Goal: Find specific page/section: Find specific page/section

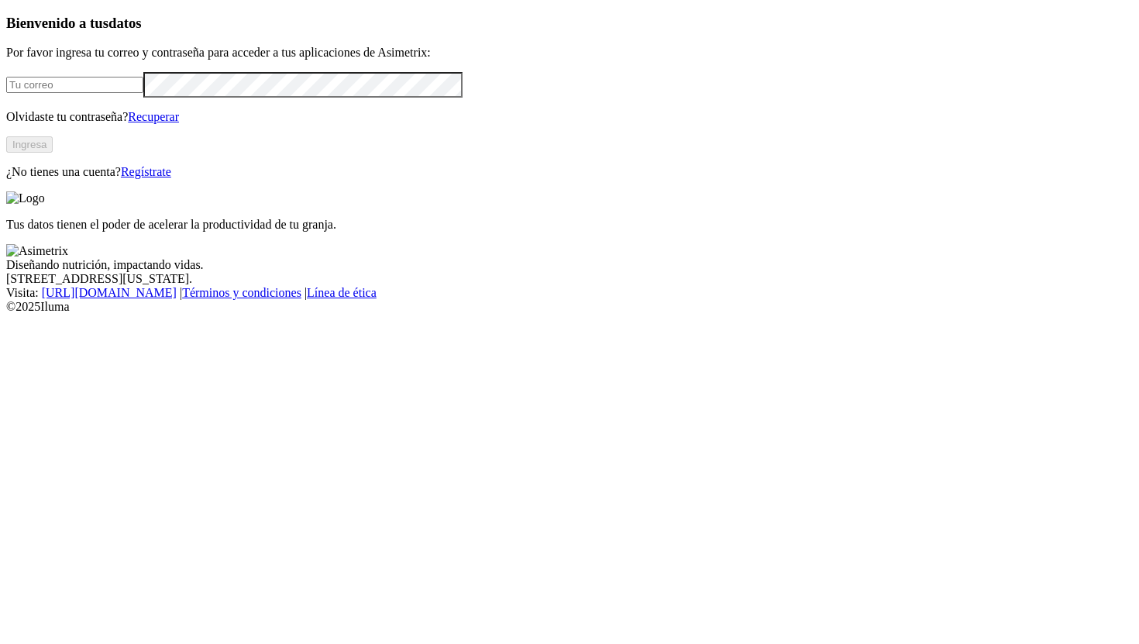
click at [143, 93] on input "email" at bounding box center [74, 85] width 137 height 16
type input "[PERSON_NAME][EMAIL_ADDRESS][PERSON_NAME][DOMAIN_NAME]"
click at [53, 153] on button "Ingresa" at bounding box center [29, 144] width 46 height 16
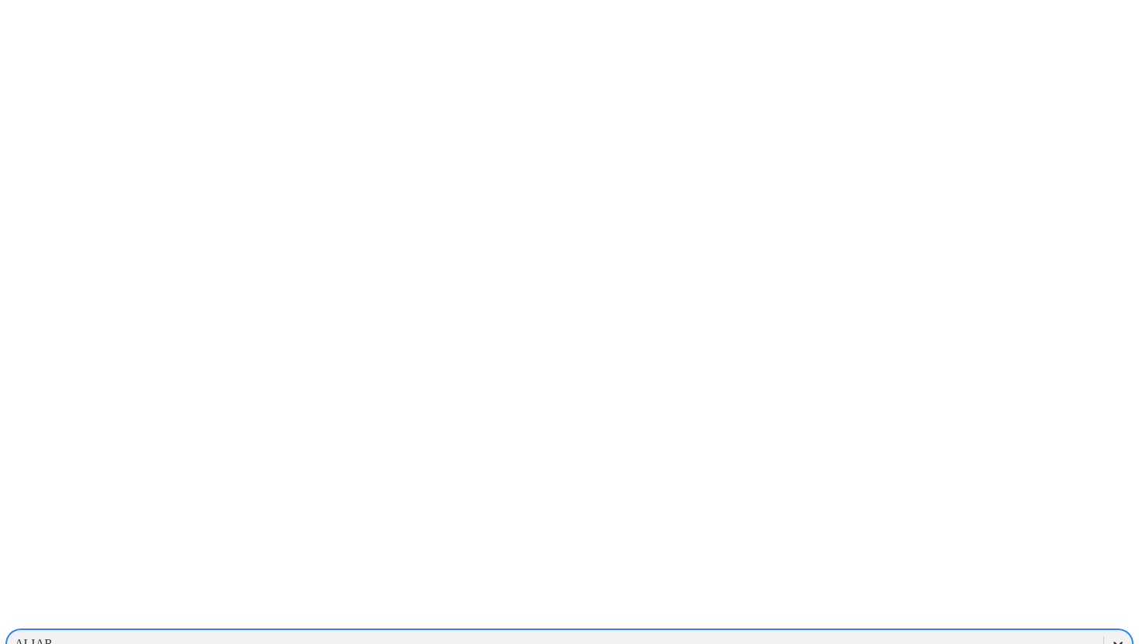
click at [1110, 636] on icon at bounding box center [1117, 643] width 15 height 15
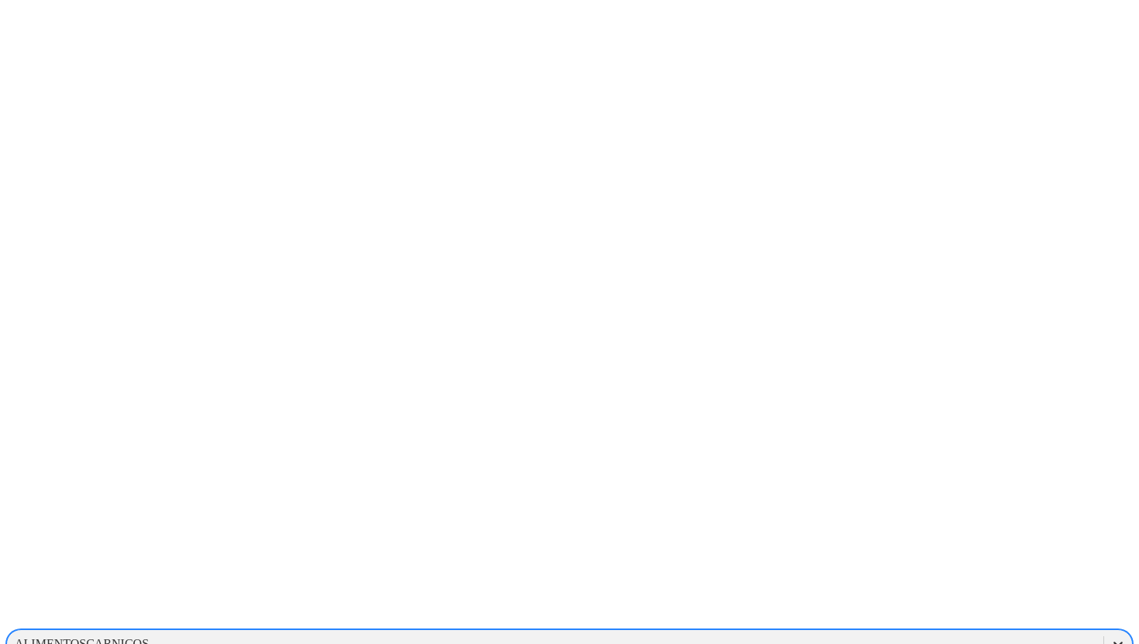
click at [1110, 636] on icon at bounding box center [1117, 643] width 15 height 15
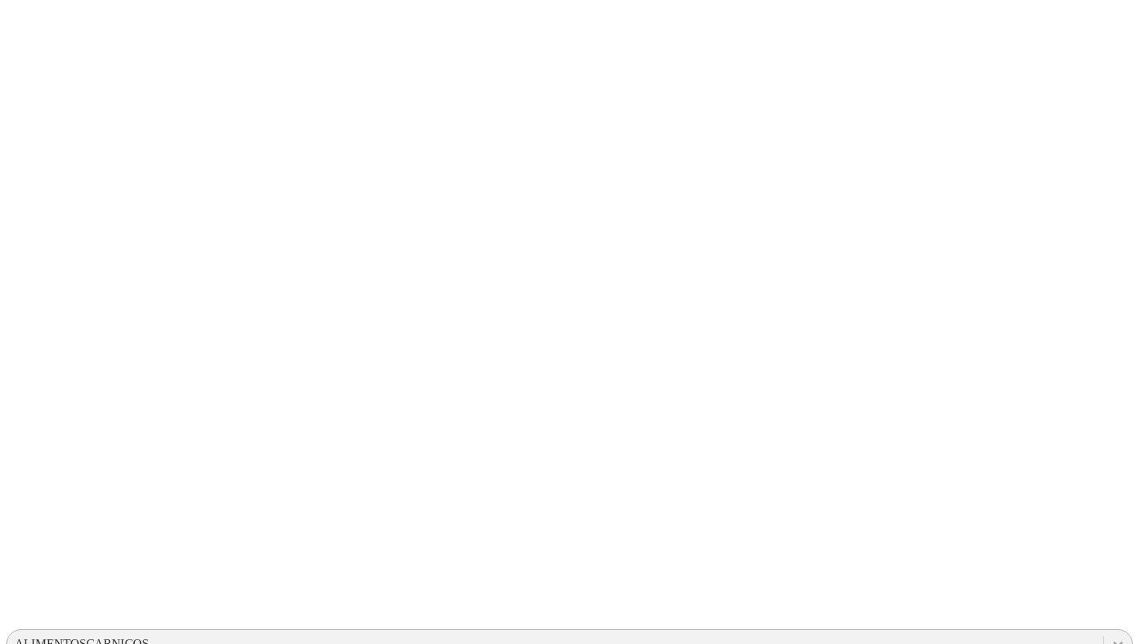
click at [1110, 636] on icon at bounding box center [1117, 643] width 15 height 15
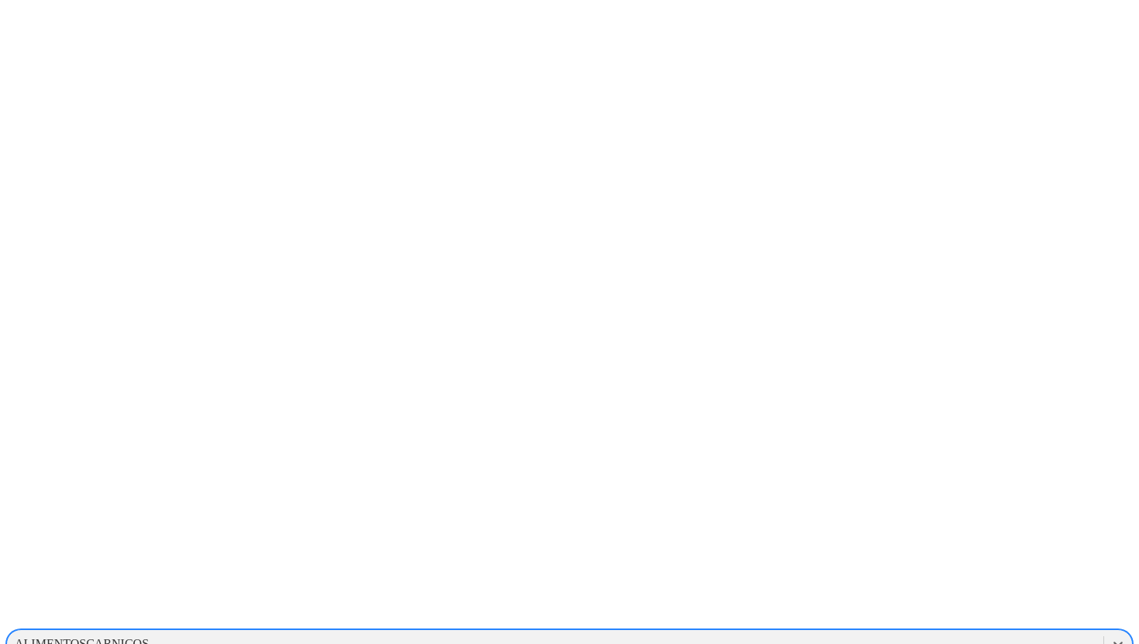
scroll to position [1278, 0]
click at [933, 548] on div "LAESTRELLA" at bounding box center [569, 561] width 1126 height 26
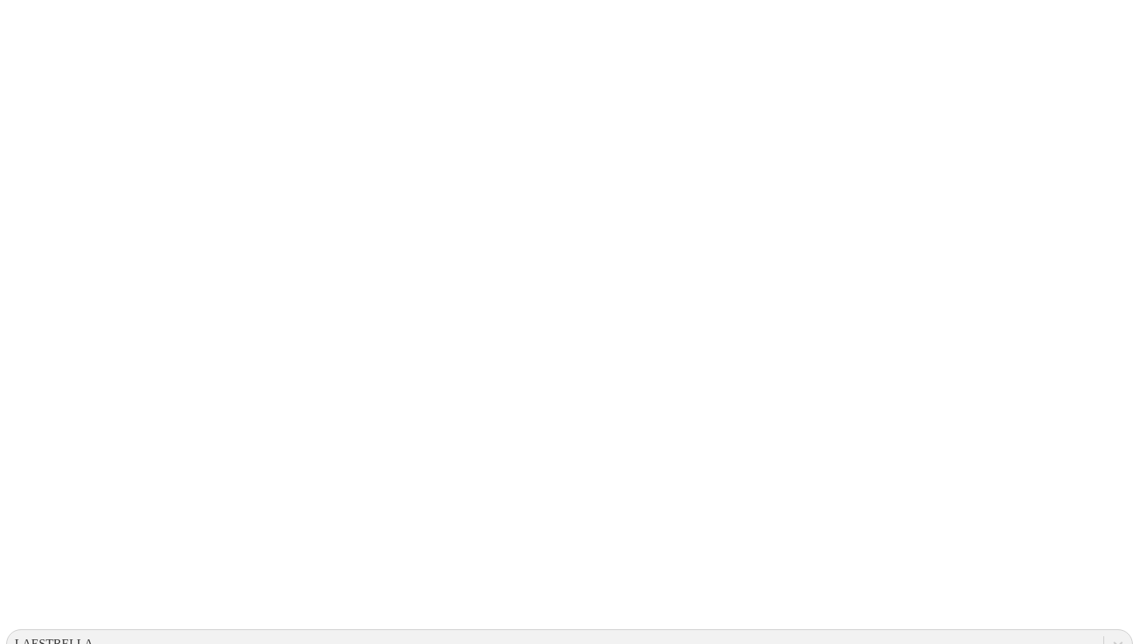
click at [1110, 636] on icon at bounding box center [1117, 643] width 15 height 15
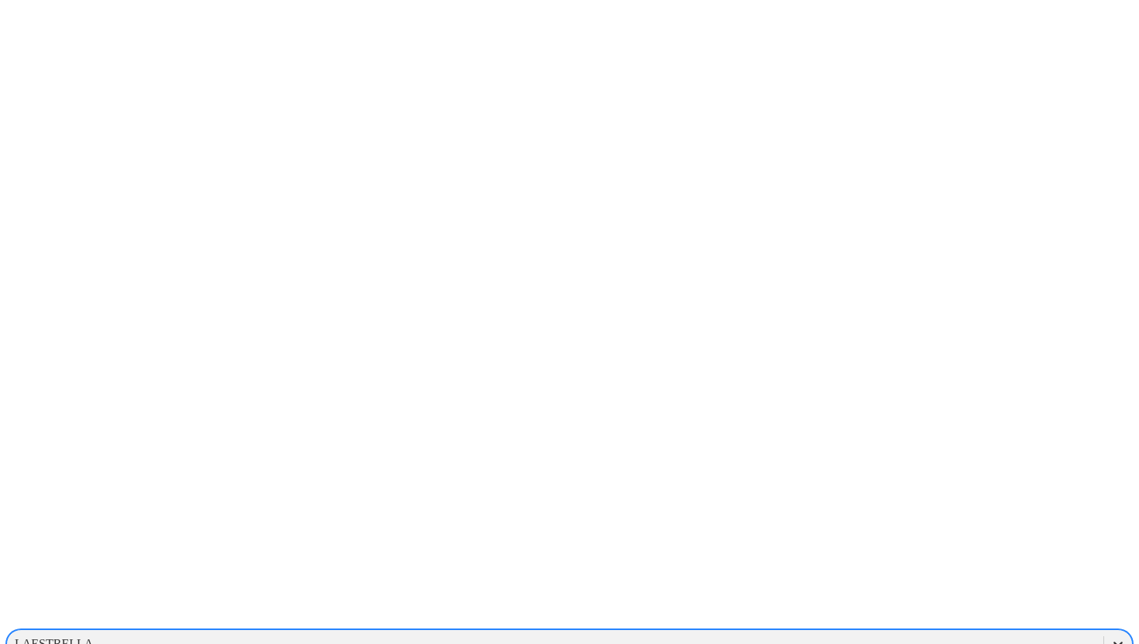
click at [1104, 630] on div at bounding box center [1118, 644] width 28 height 28
click at [873, 604] on div "PROGRESSIVEGROUPCOMPANY" at bounding box center [569, 617] width 1126 height 26
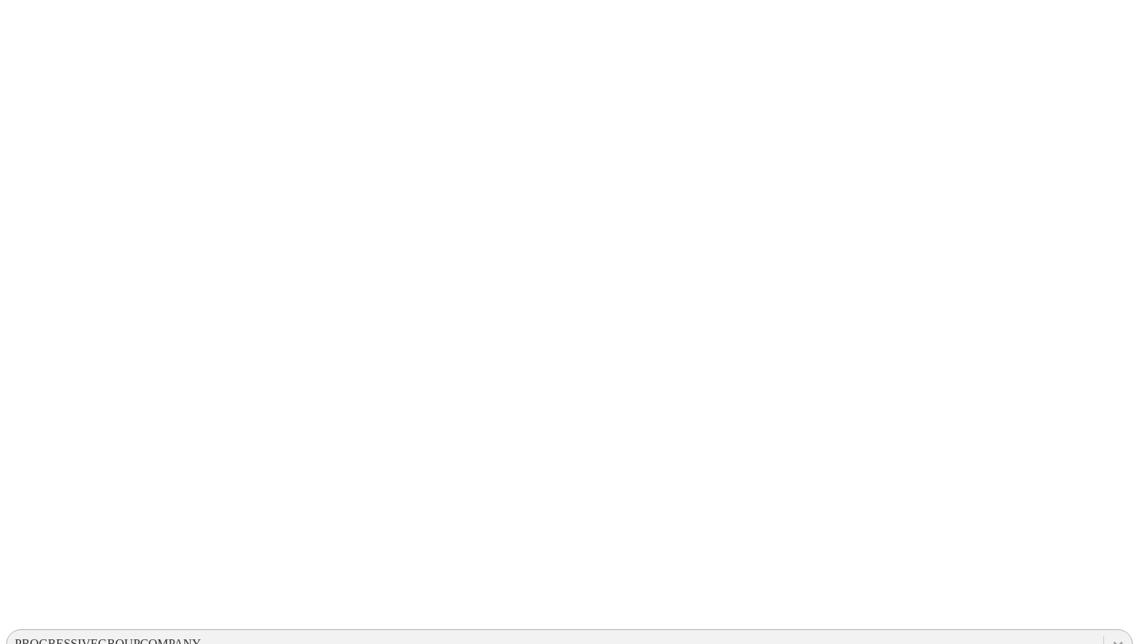
click at [1110, 636] on icon at bounding box center [1117, 643] width 15 height 15
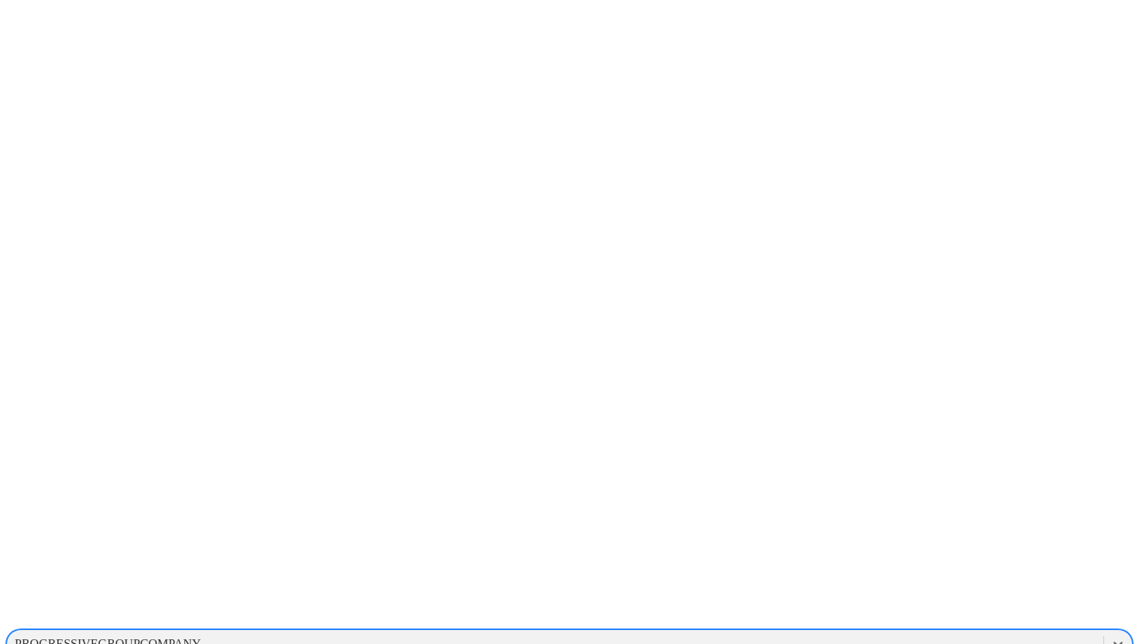
scroll to position [55, 0]
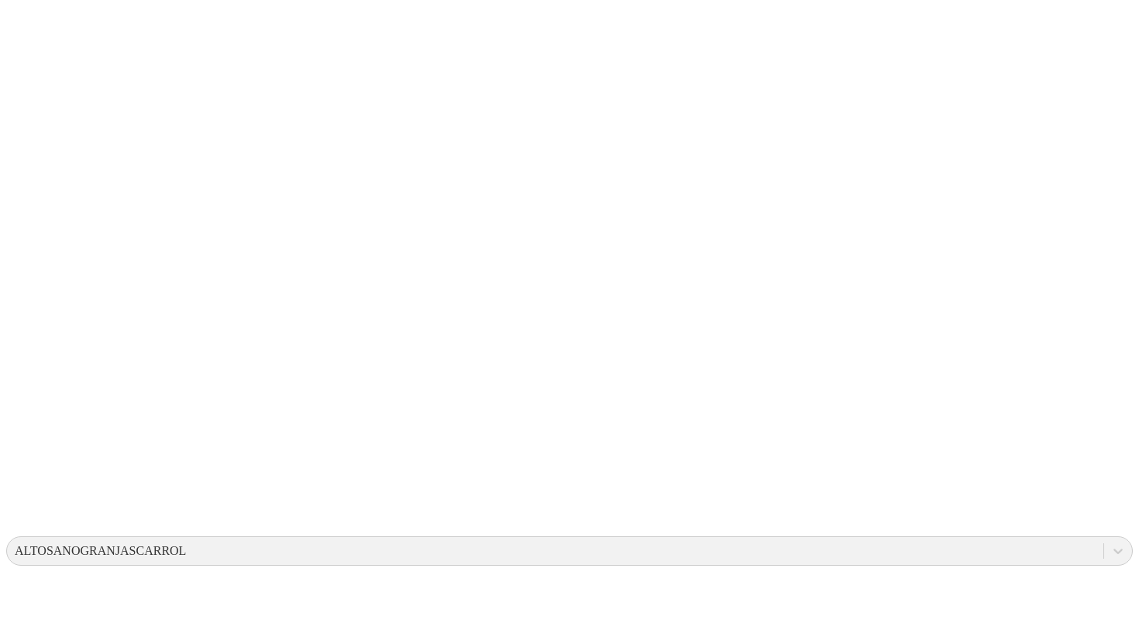
scroll to position [94, 0]
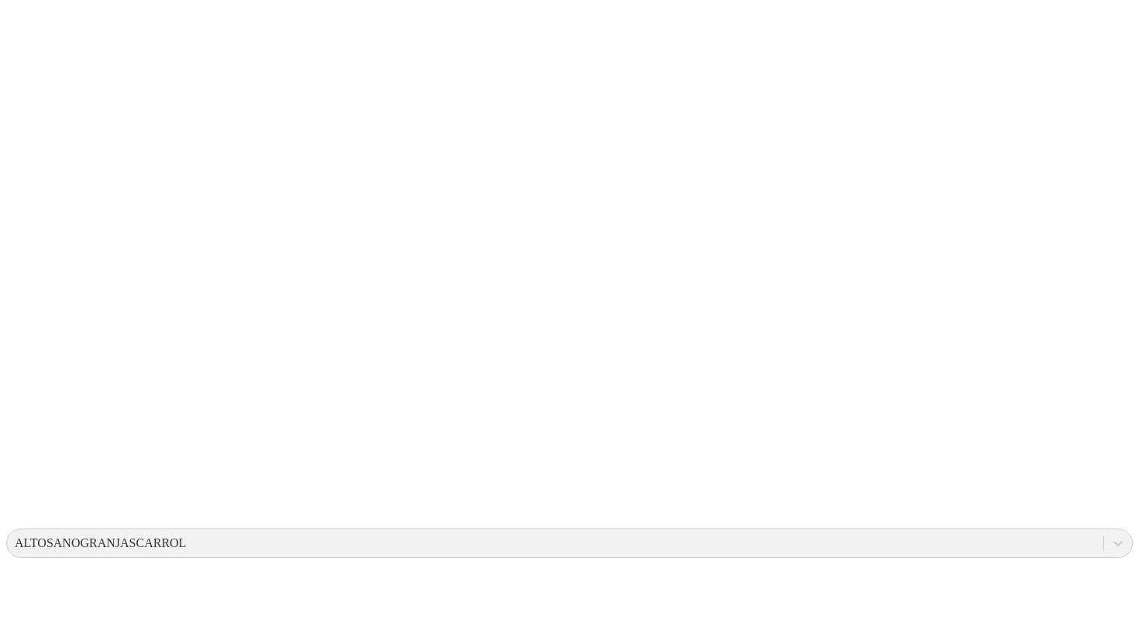
scroll to position [0, 0]
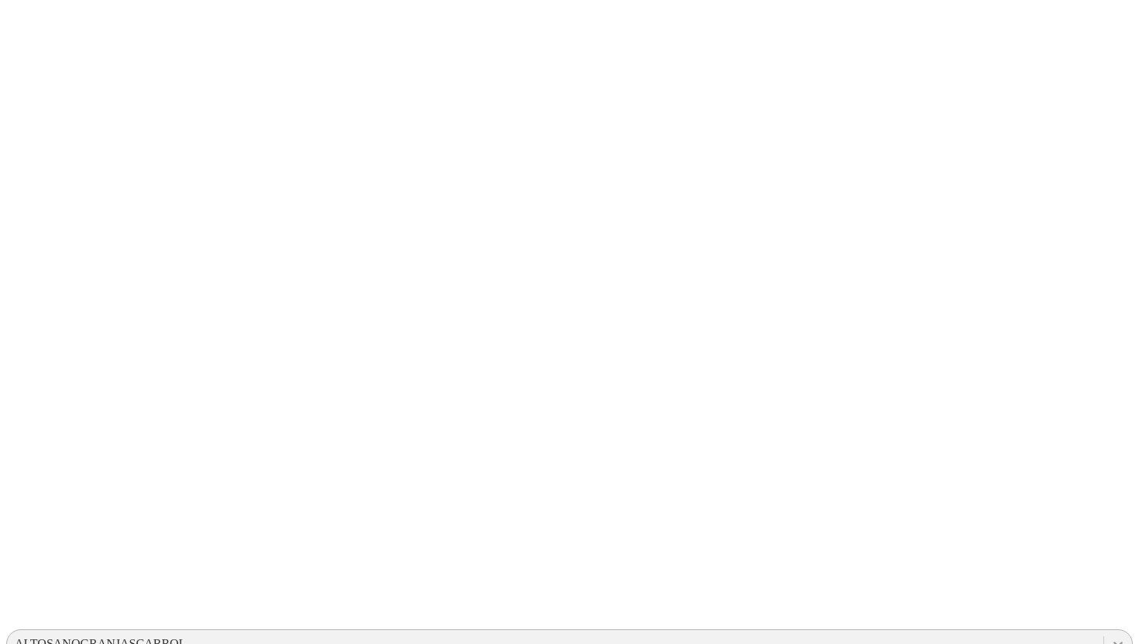
click at [1104, 630] on div at bounding box center [1118, 644] width 28 height 28
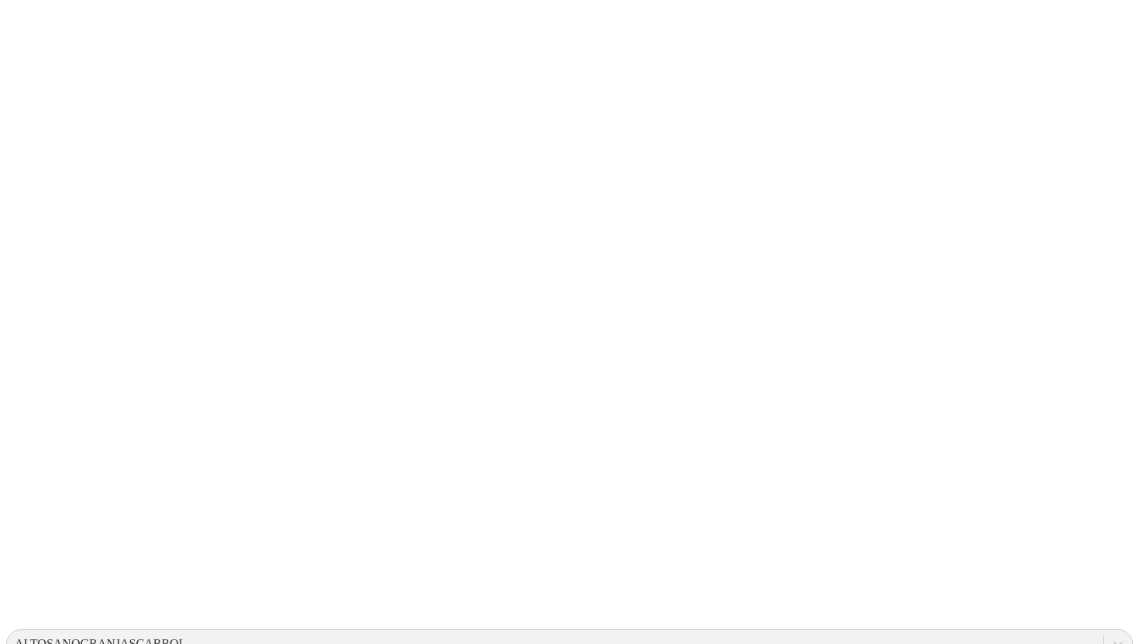
click at [1104, 630] on div at bounding box center [1118, 644] width 28 height 28
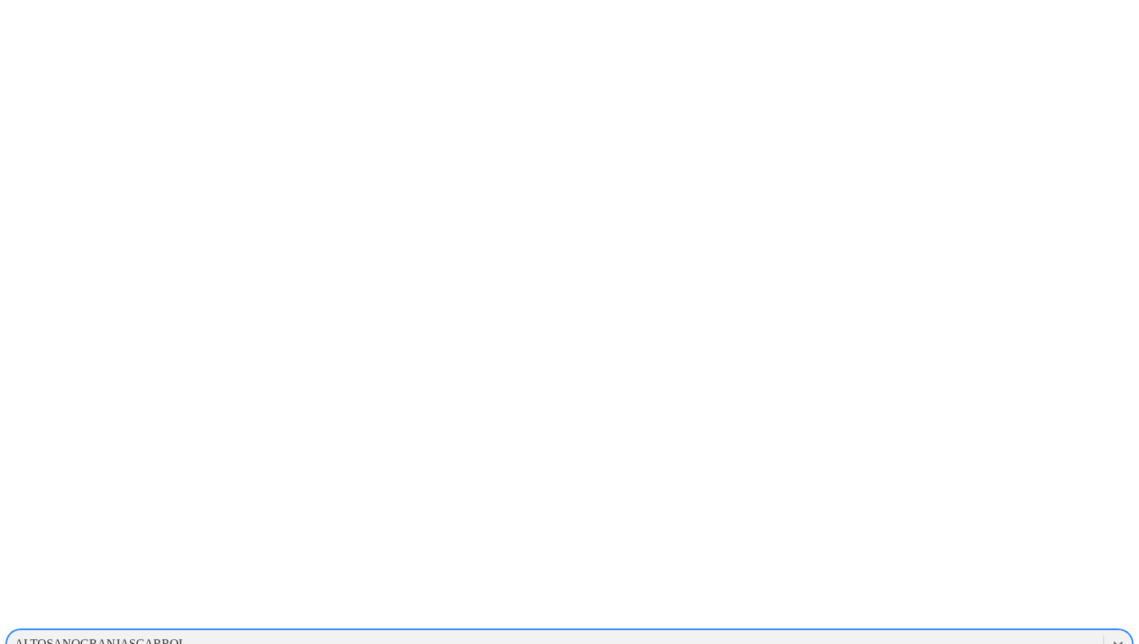
click at [1110, 636] on icon at bounding box center [1117, 643] width 15 height 15
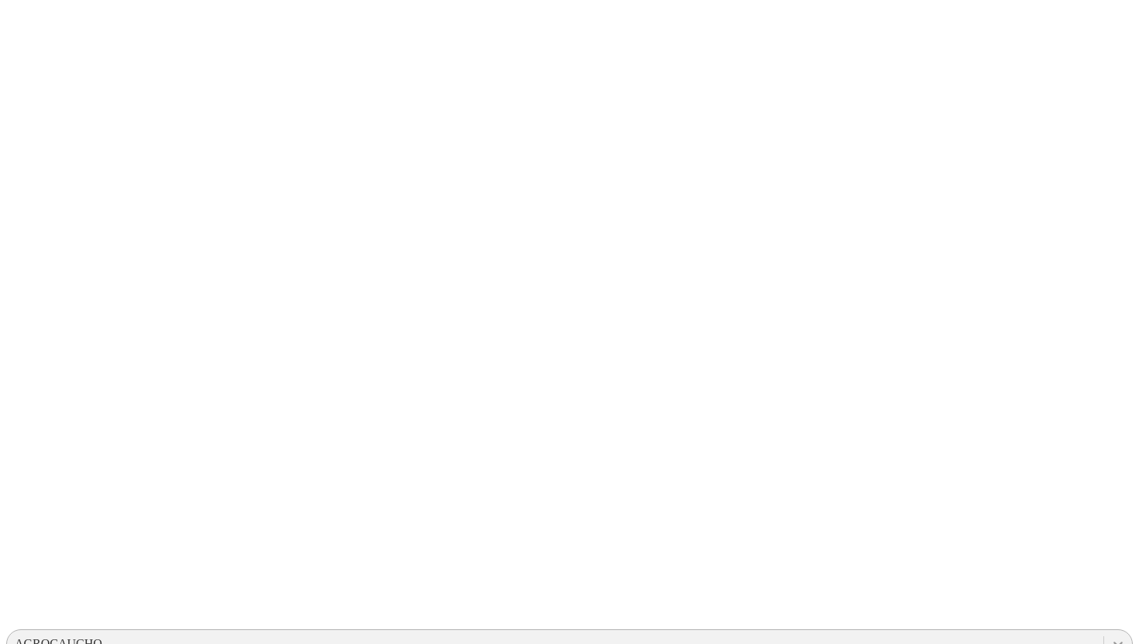
click at [1110, 636] on icon at bounding box center [1117, 643] width 15 height 15
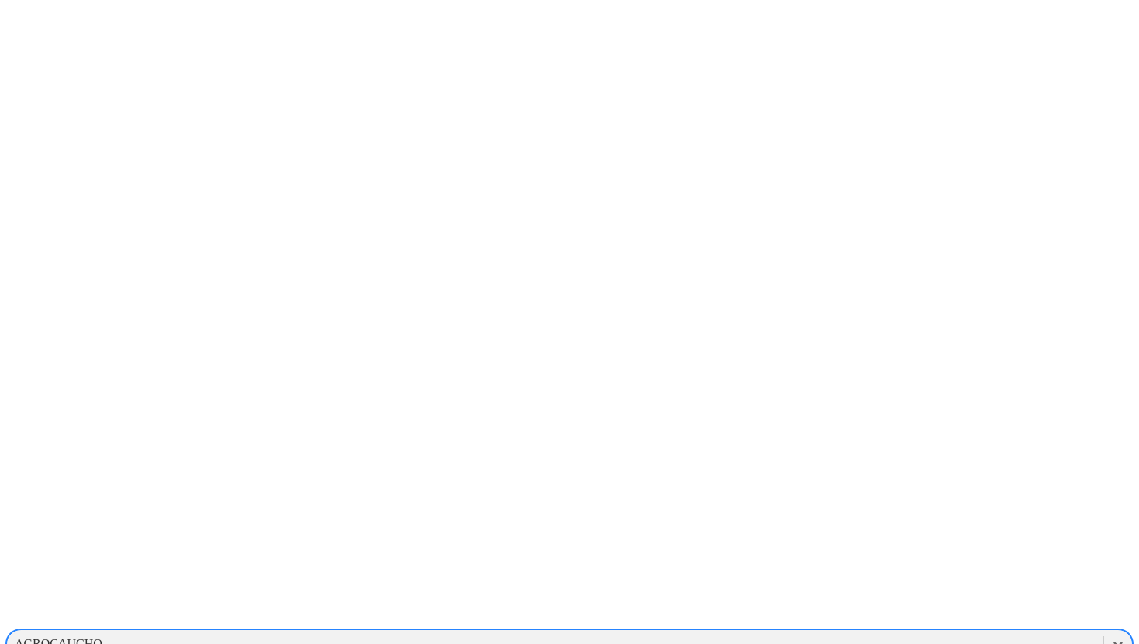
scroll to position [17, 0]
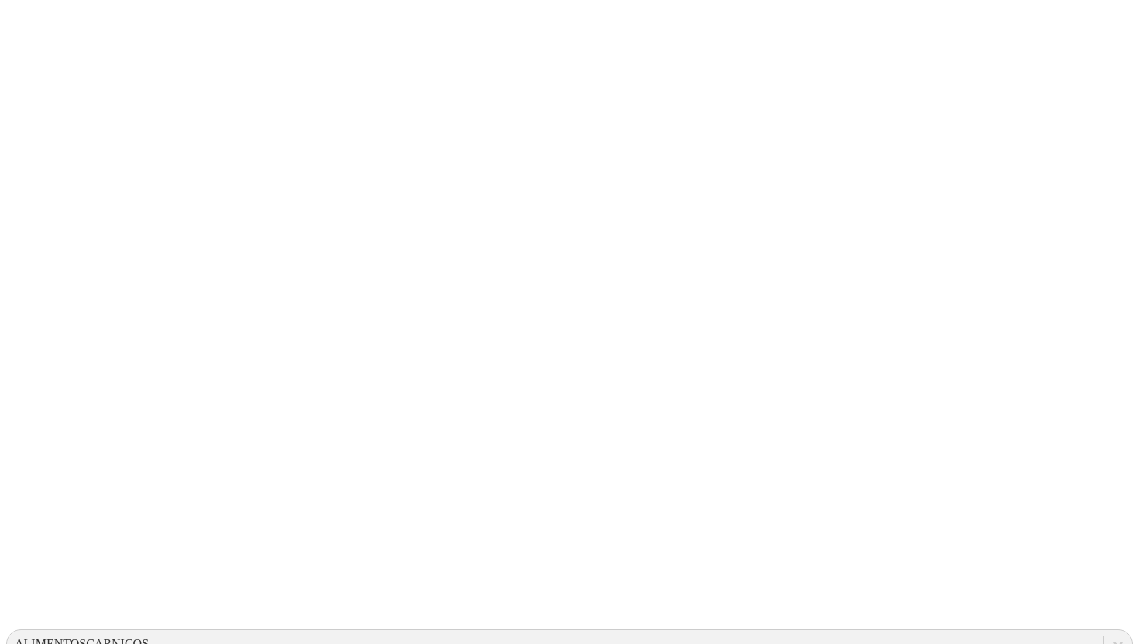
click at [1110, 636] on icon at bounding box center [1117, 643] width 15 height 15
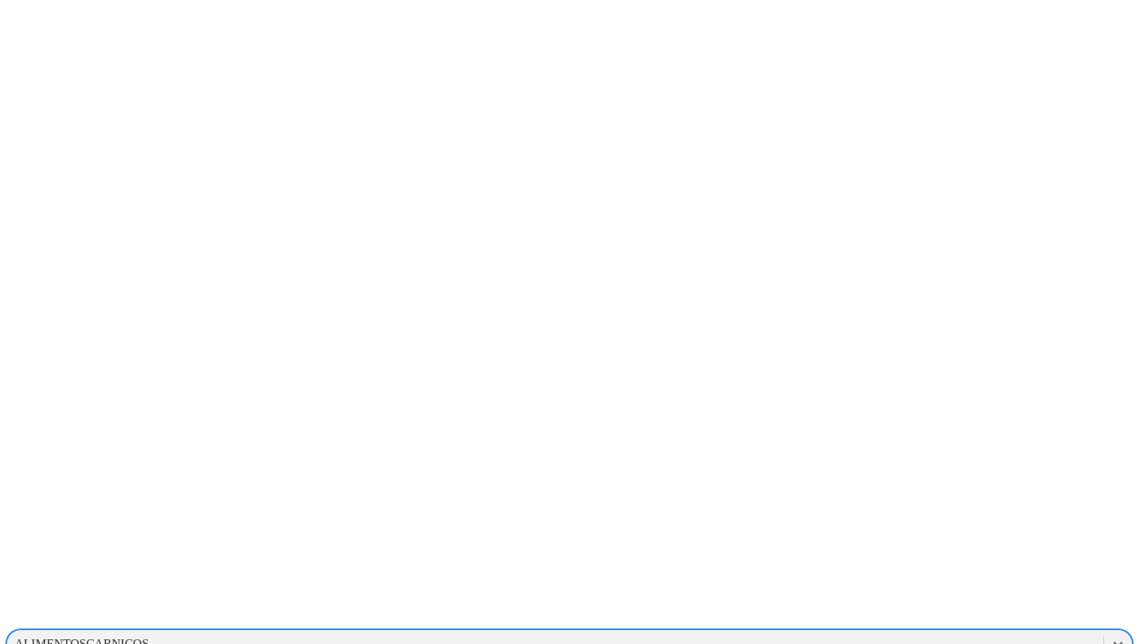
scroll to position [828, 0]
click at [922, 577] on div "EXPERIMENTALCERDOS" at bounding box center [569, 590] width 1126 height 26
